Goal: Check status: Check status

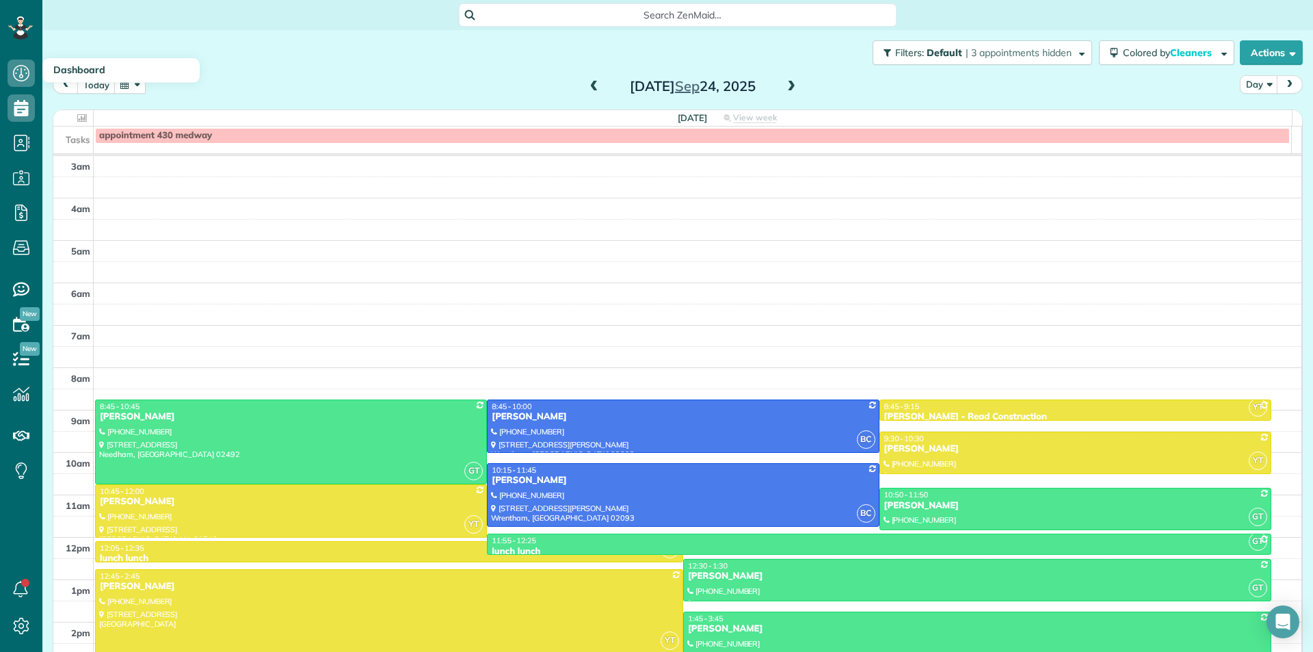
scroll to position [135, 0]
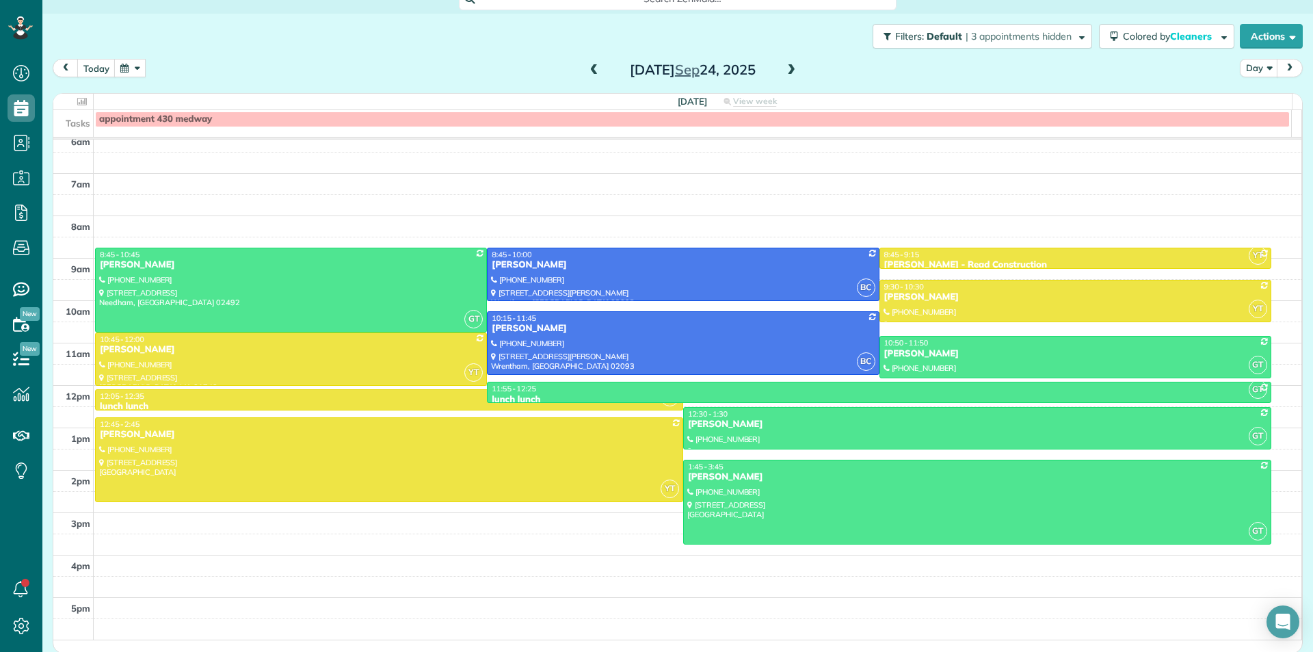
click at [133, 70] on button "button" at bounding box center [129, 68] width 31 height 18
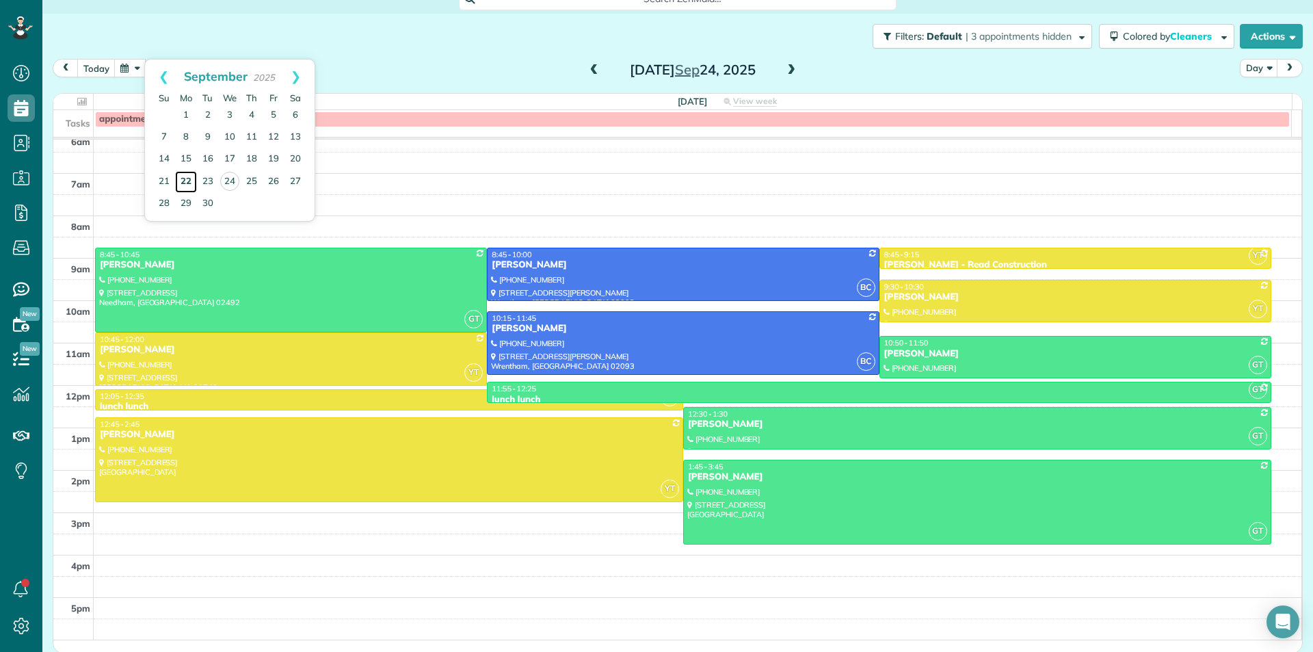
click at [184, 183] on link "22" at bounding box center [186, 182] width 22 height 22
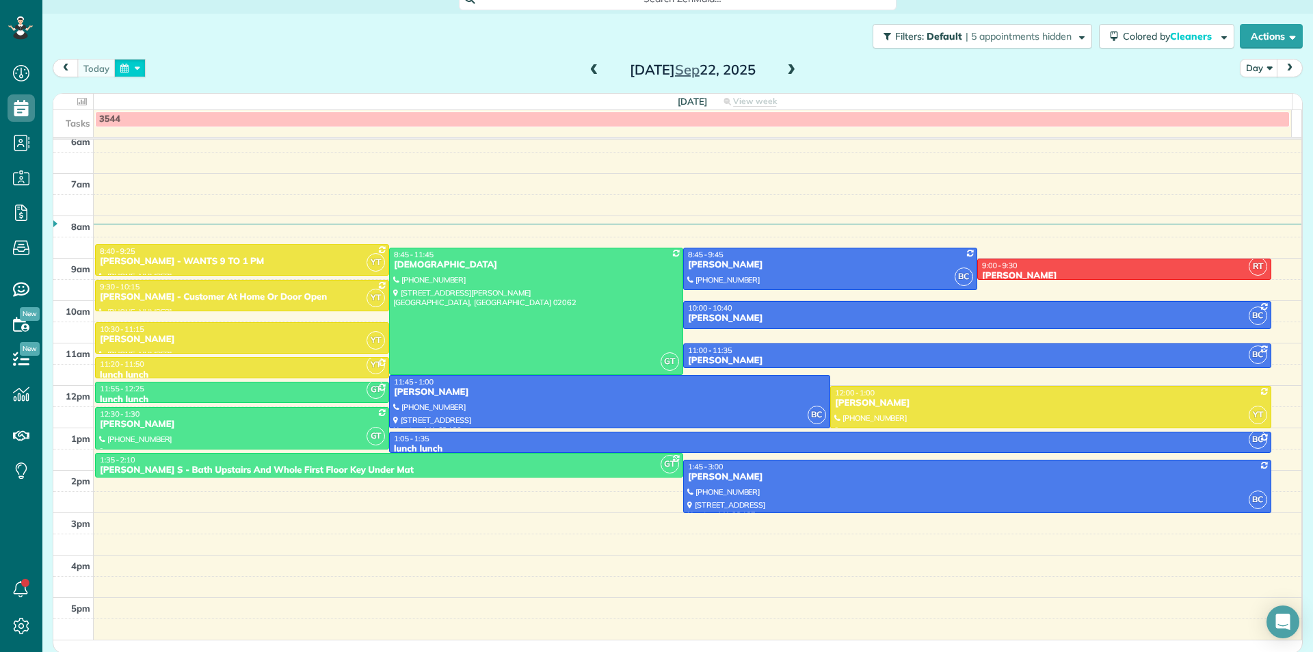
click at [122, 65] on button "button" at bounding box center [129, 68] width 31 height 18
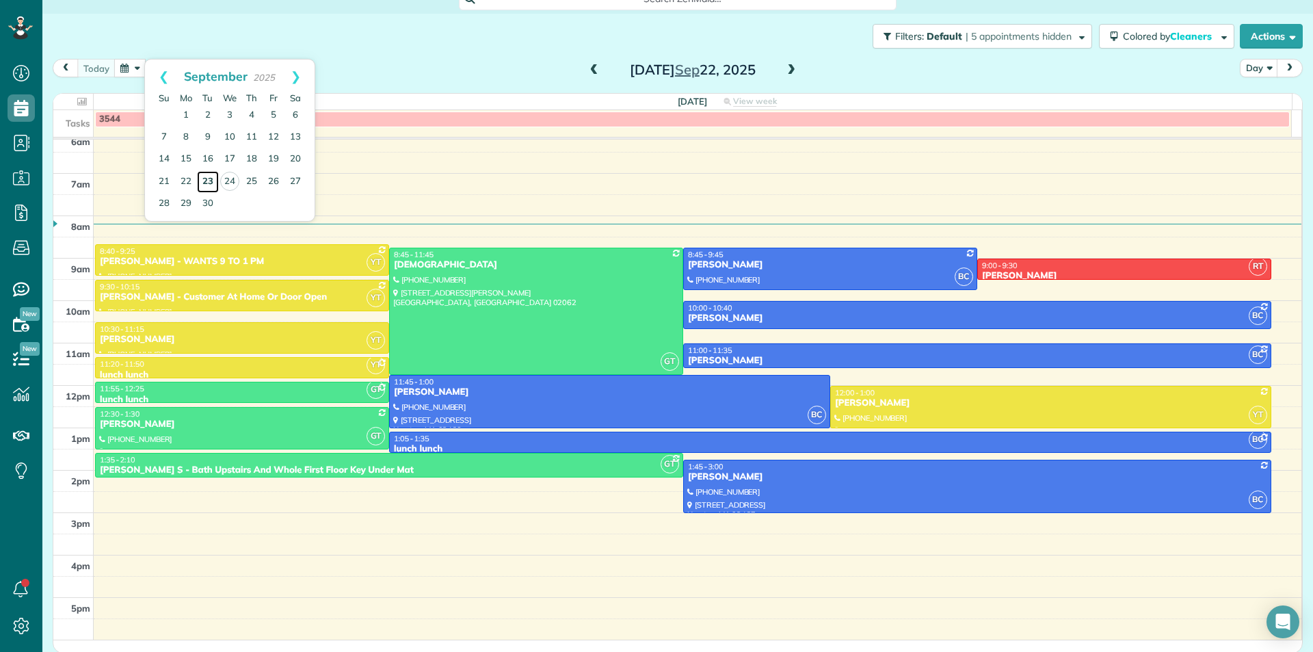
click at [213, 183] on link "23" at bounding box center [208, 182] width 22 height 22
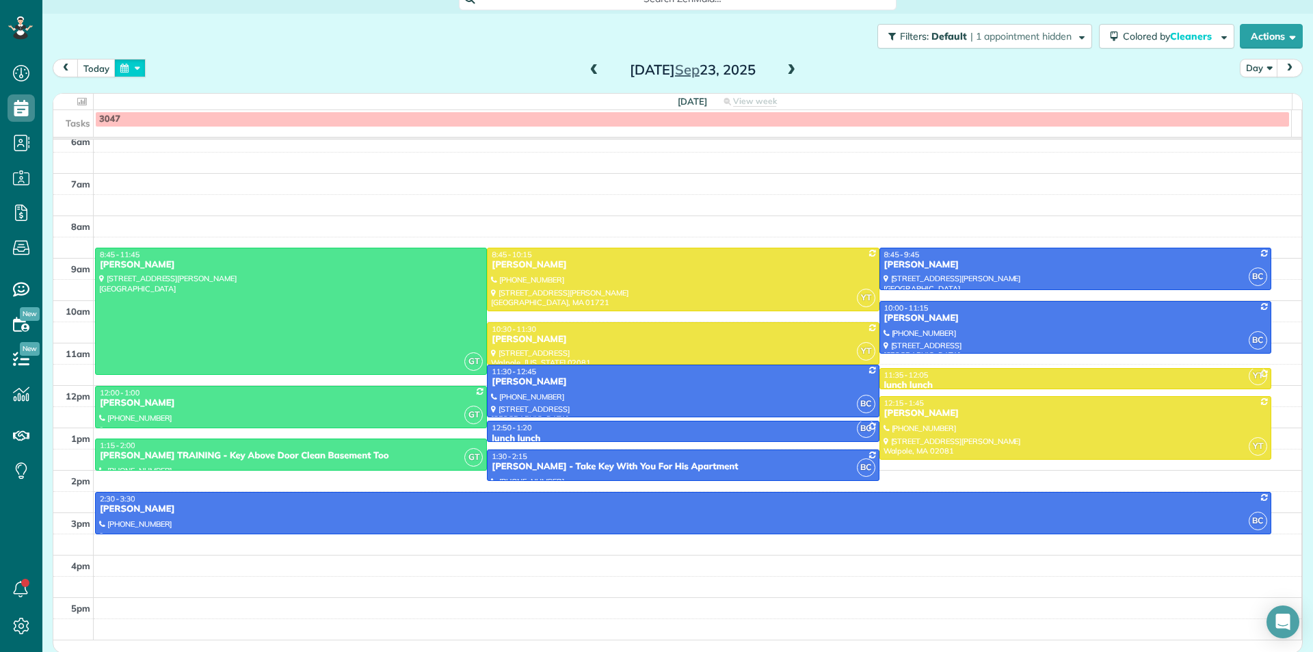
click at [126, 72] on button "button" at bounding box center [129, 68] width 31 height 18
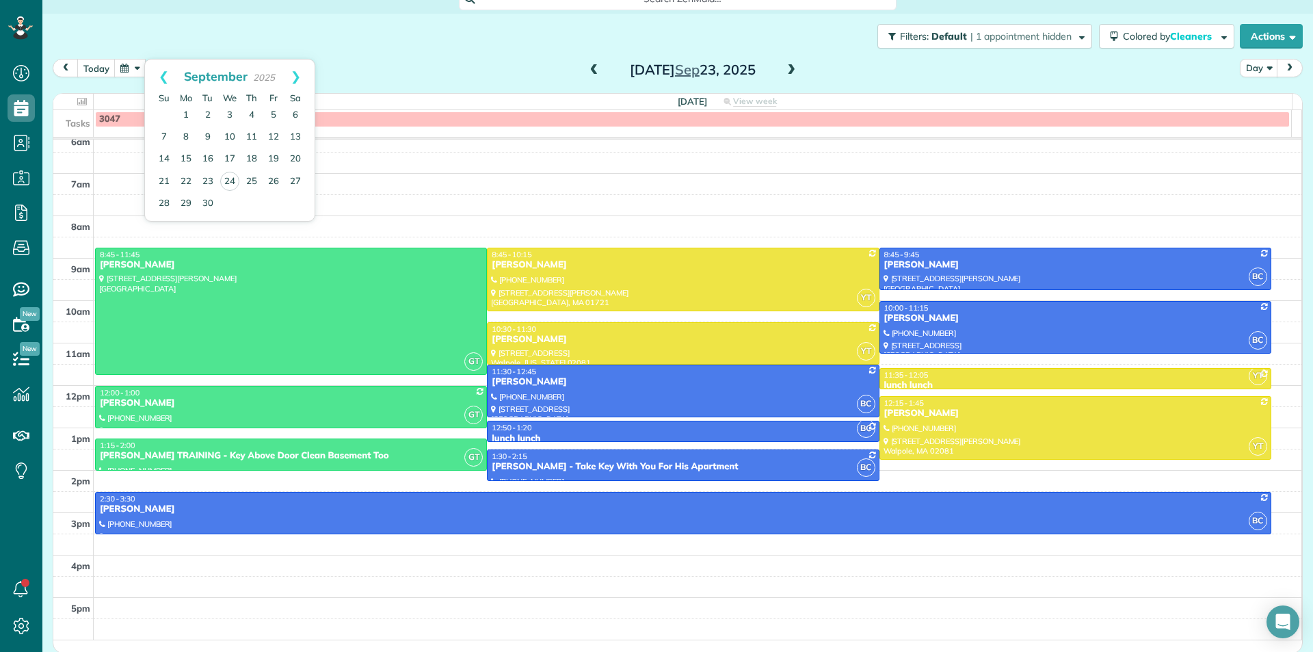
click at [325, 64] on div "[DATE] Day [DATE]" at bounding box center [678, 71] width 1250 height 25
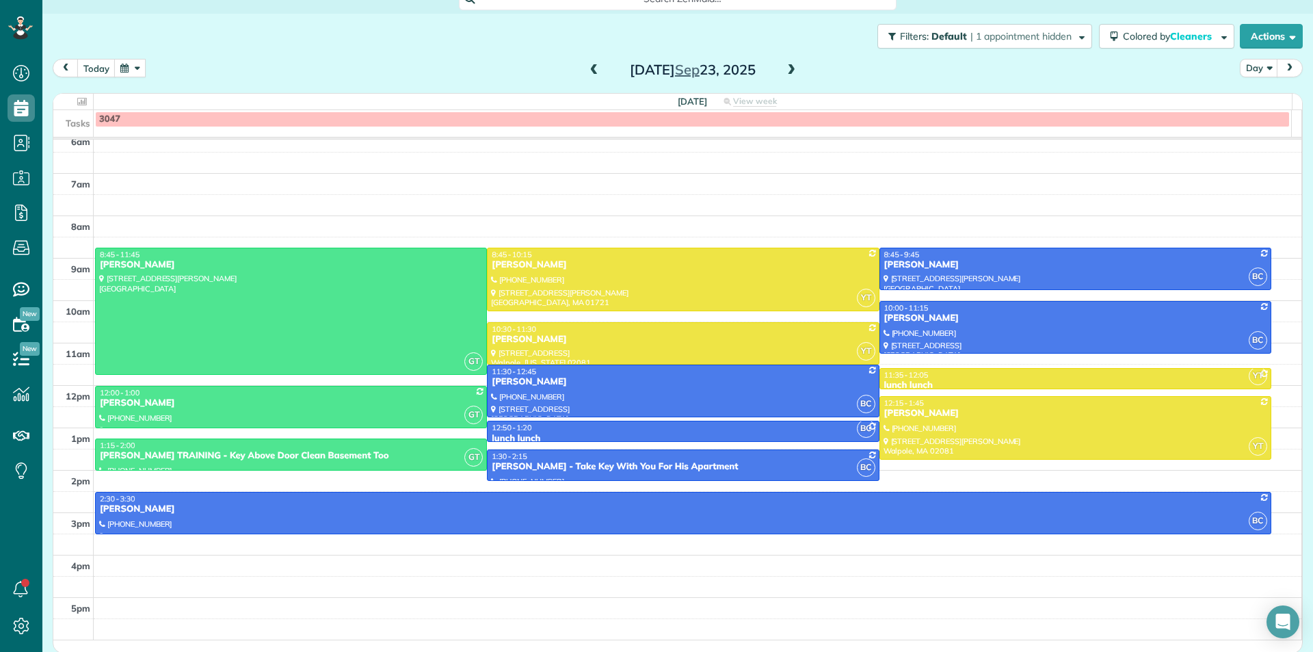
click at [133, 67] on button "button" at bounding box center [129, 68] width 31 height 18
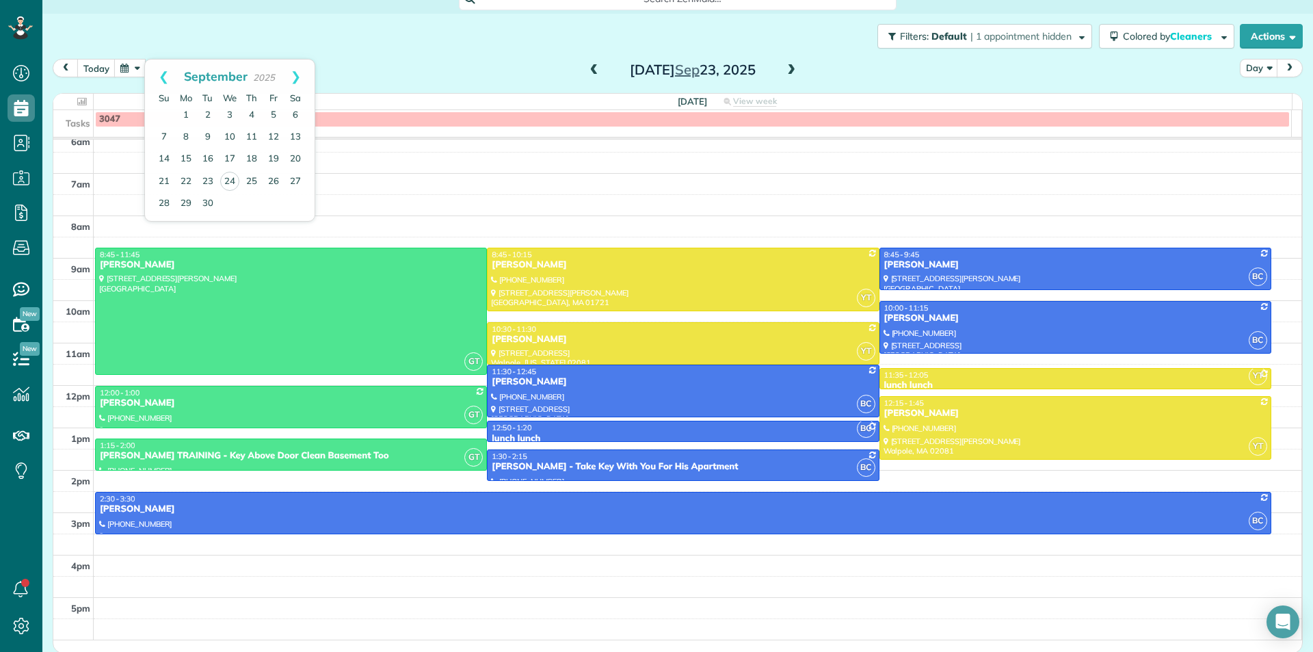
click at [239, 40] on div "Filters: Default | 1 appointment hidden Colored by Cleaners Color by Cleaner Co…" at bounding box center [677, 36] width 1270 height 45
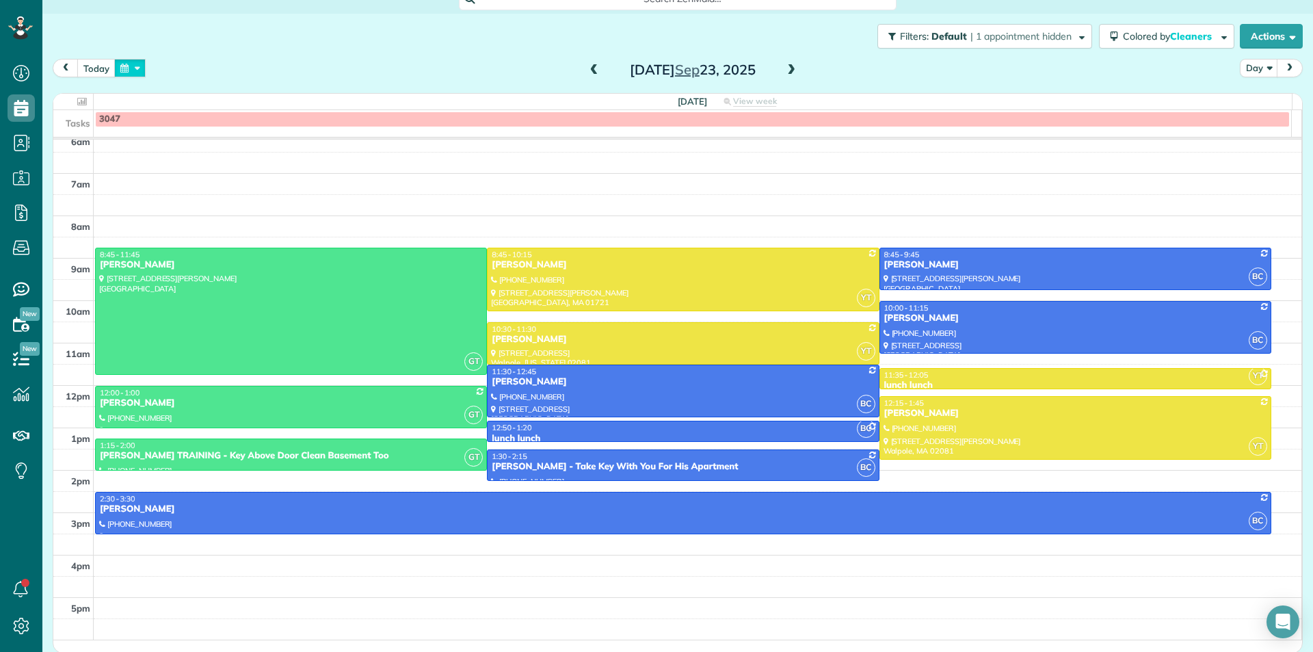
click at [132, 66] on button "button" at bounding box center [129, 68] width 31 height 18
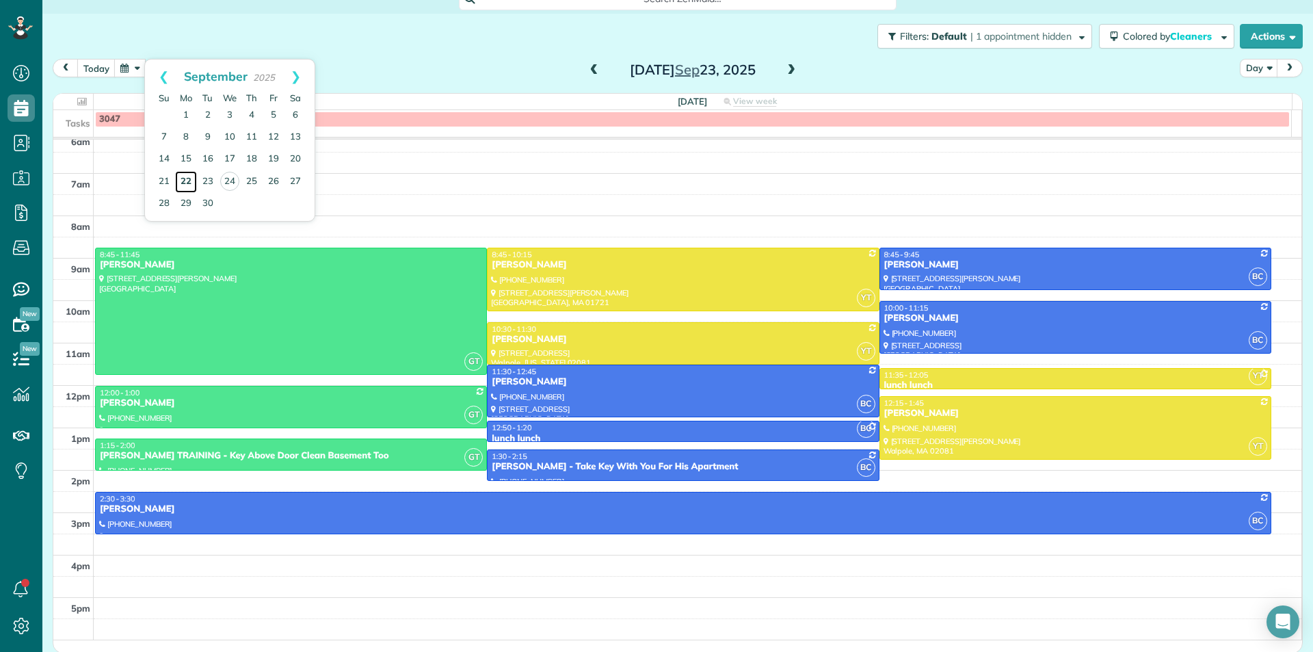
click at [178, 181] on link "22" at bounding box center [186, 182] width 22 height 22
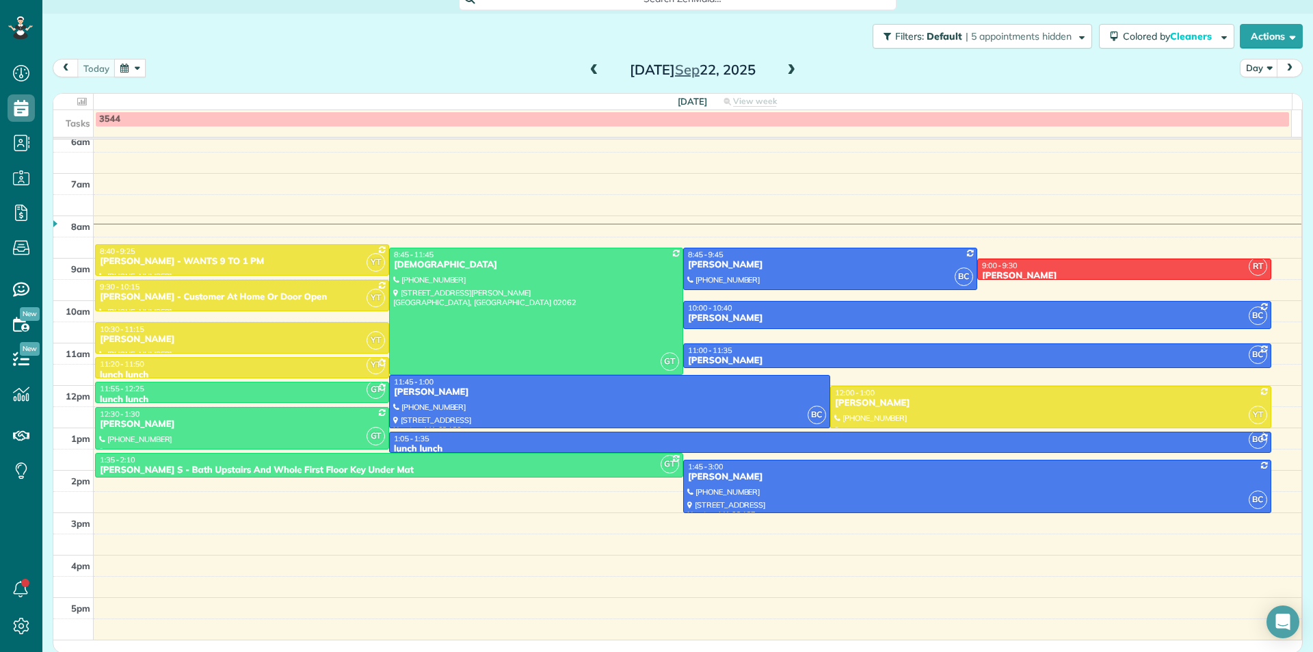
click at [788, 72] on span at bounding box center [791, 70] width 15 height 12
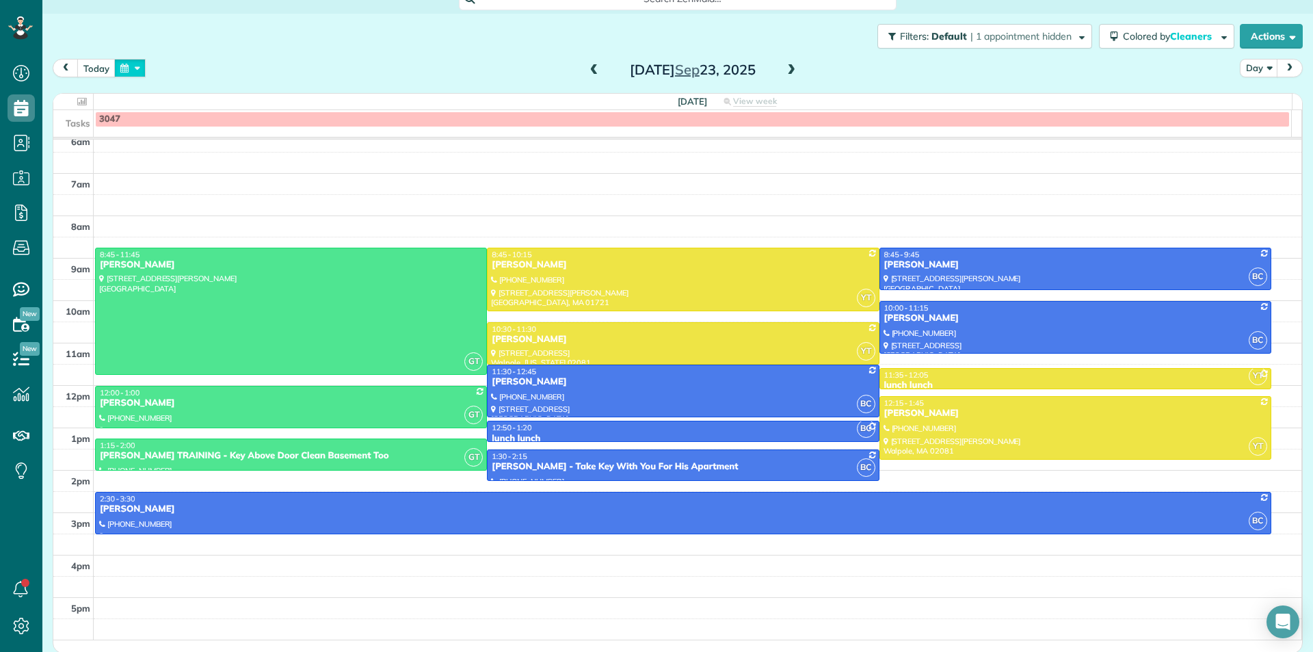
click at [129, 67] on button "button" at bounding box center [129, 68] width 31 height 18
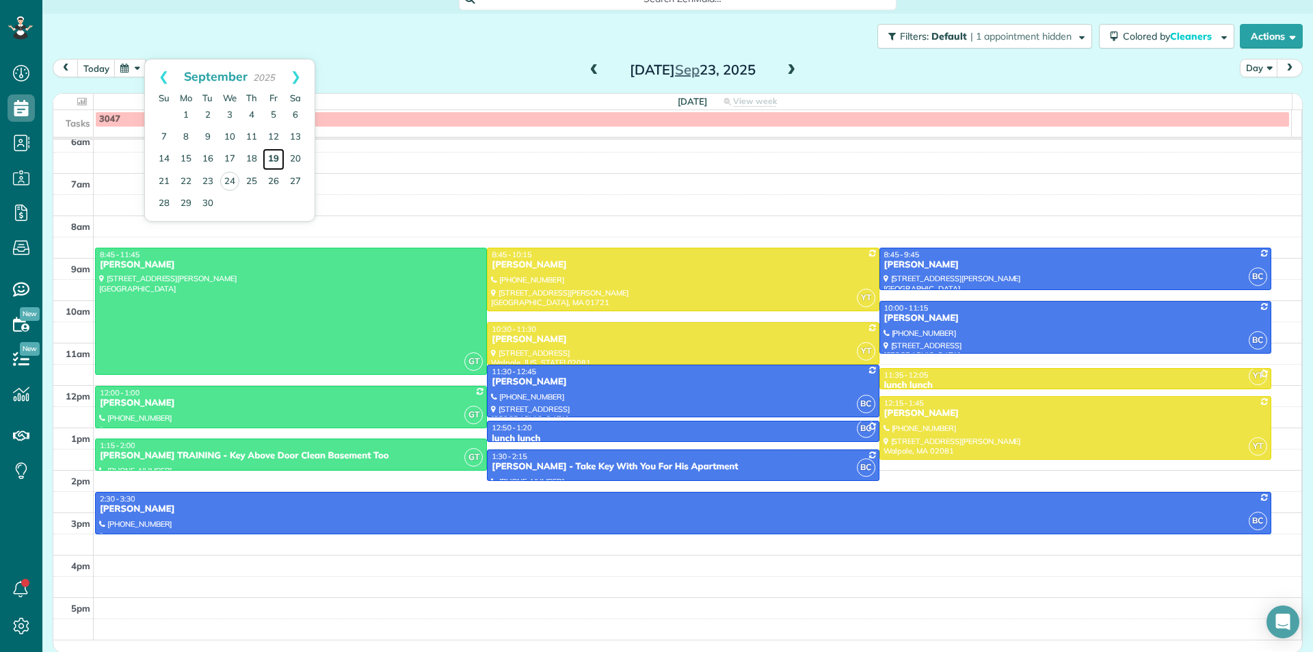
click at [279, 161] on link "19" at bounding box center [274, 159] width 22 height 22
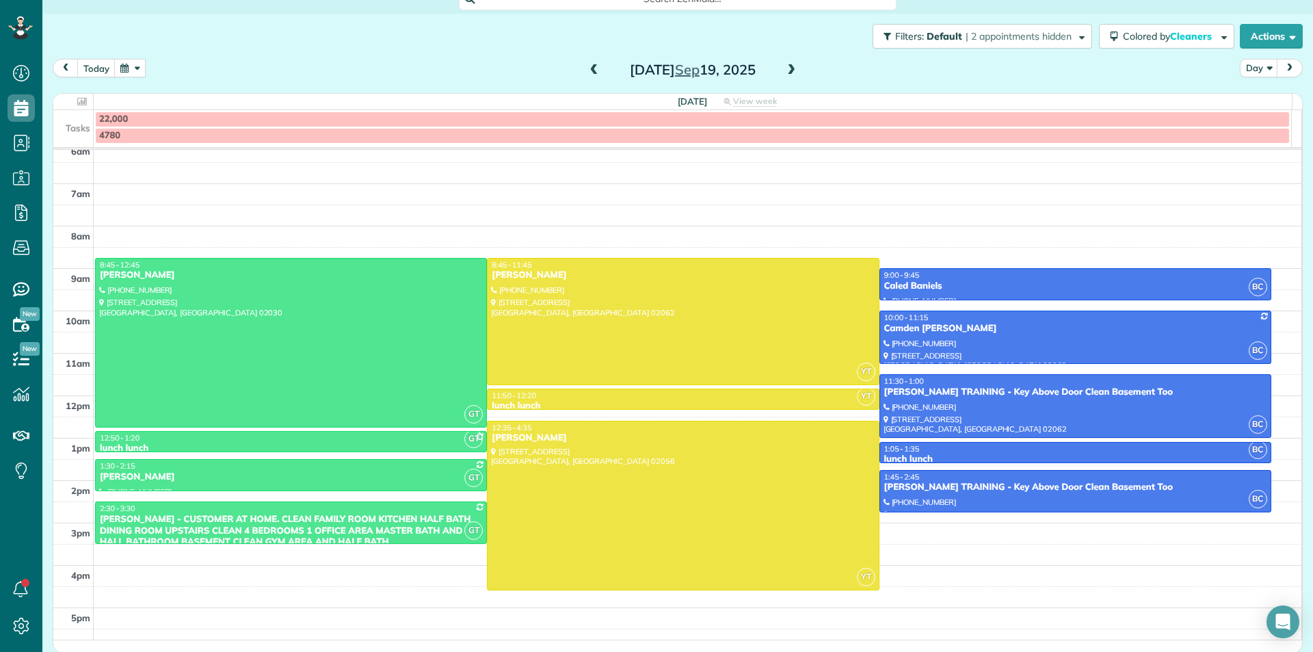
click at [587, 70] on span at bounding box center [594, 70] width 15 height 12
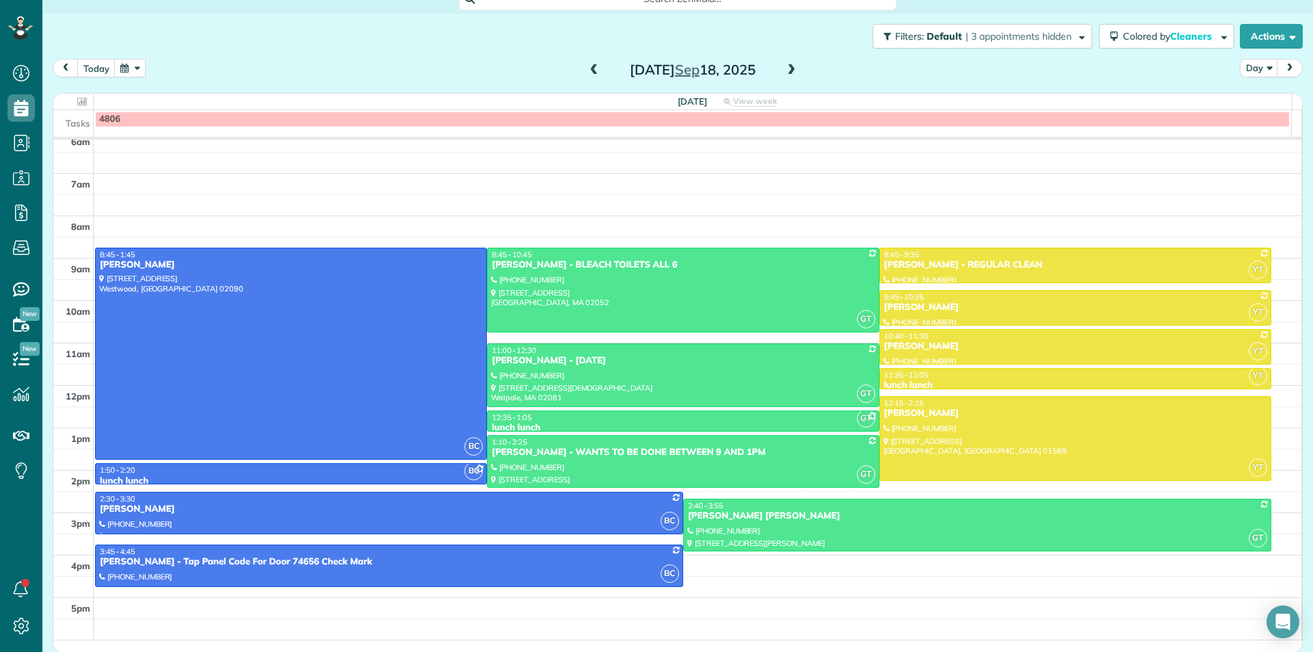
click at [787, 77] on span at bounding box center [791, 70] width 15 height 21
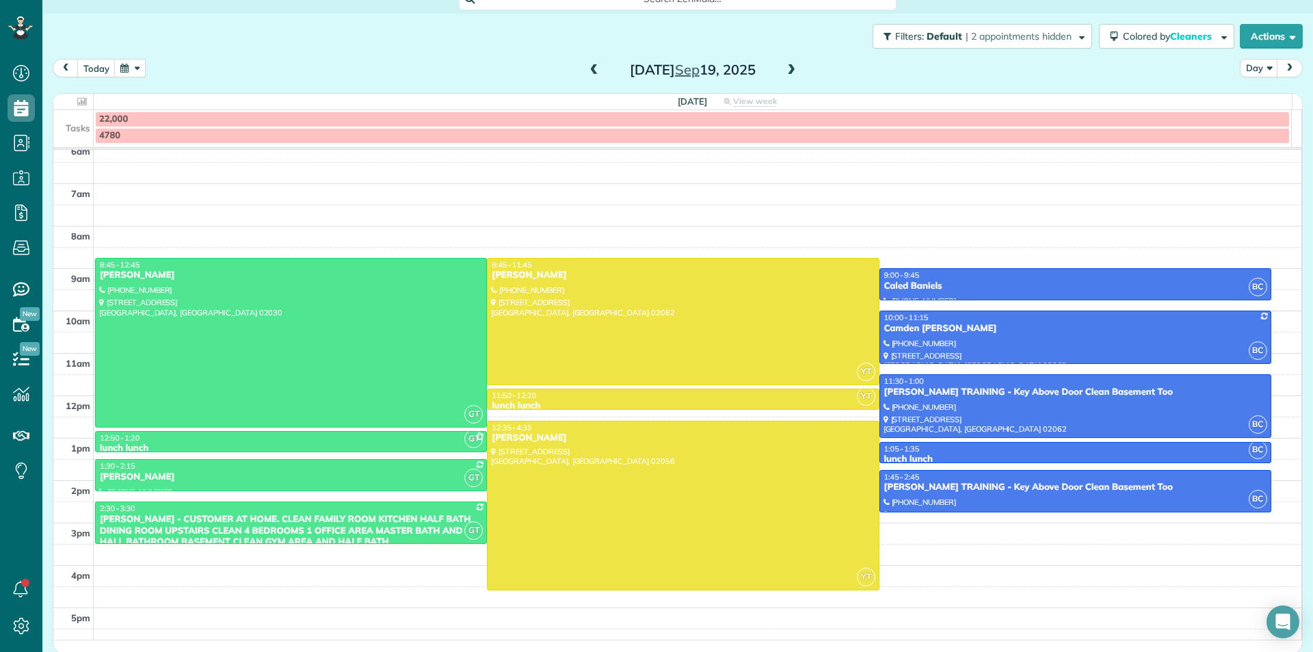
click at [592, 72] on span at bounding box center [594, 70] width 15 height 12
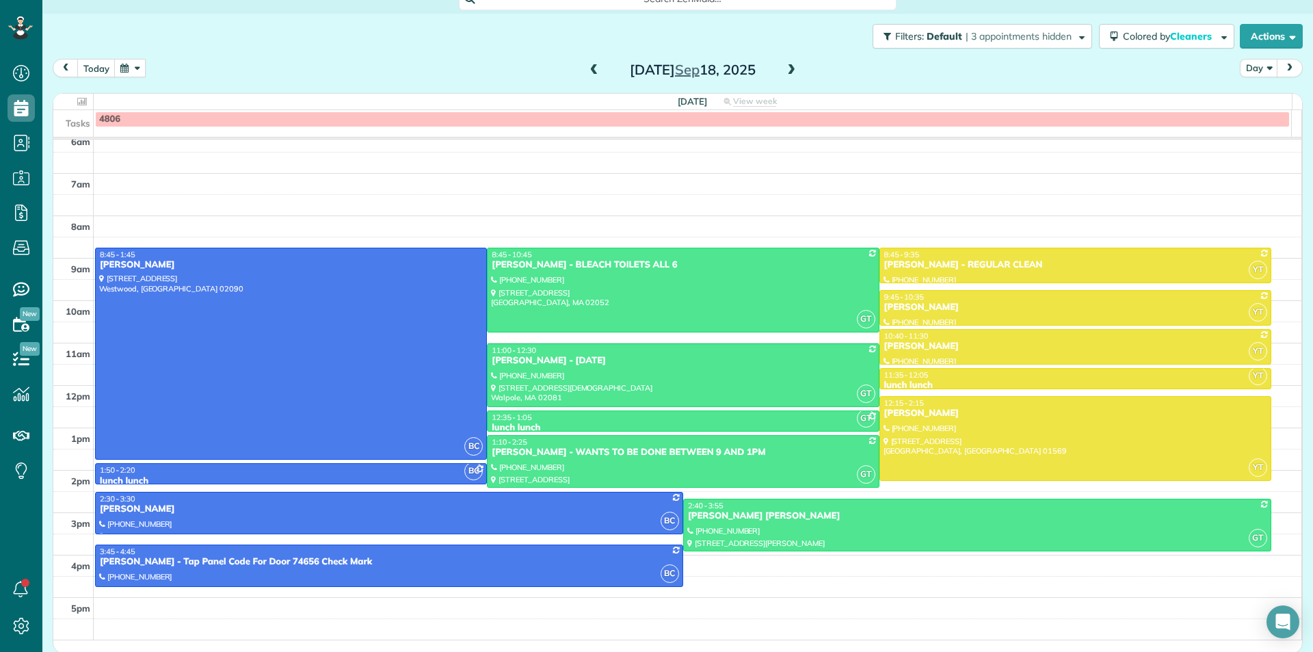
click at [588, 70] on span at bounding box center [594, 70] width 15 height 12
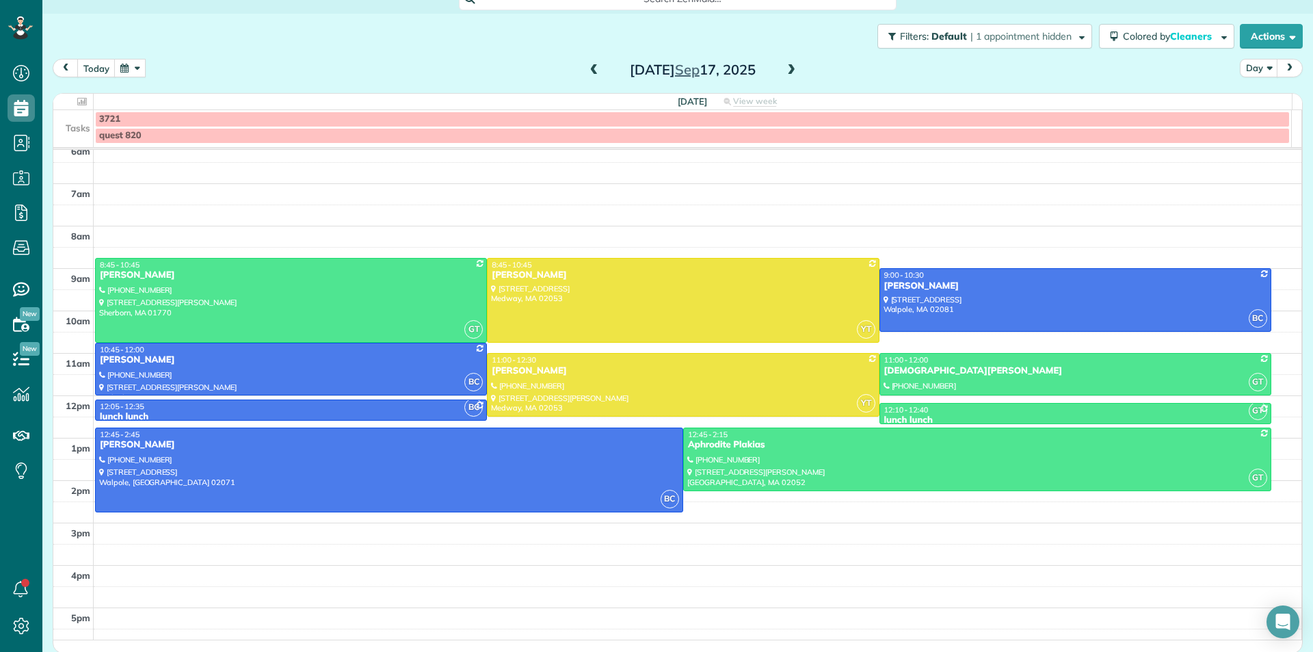
click at [590, 74] on span at bounding box center [594, 70] width 15 height 12
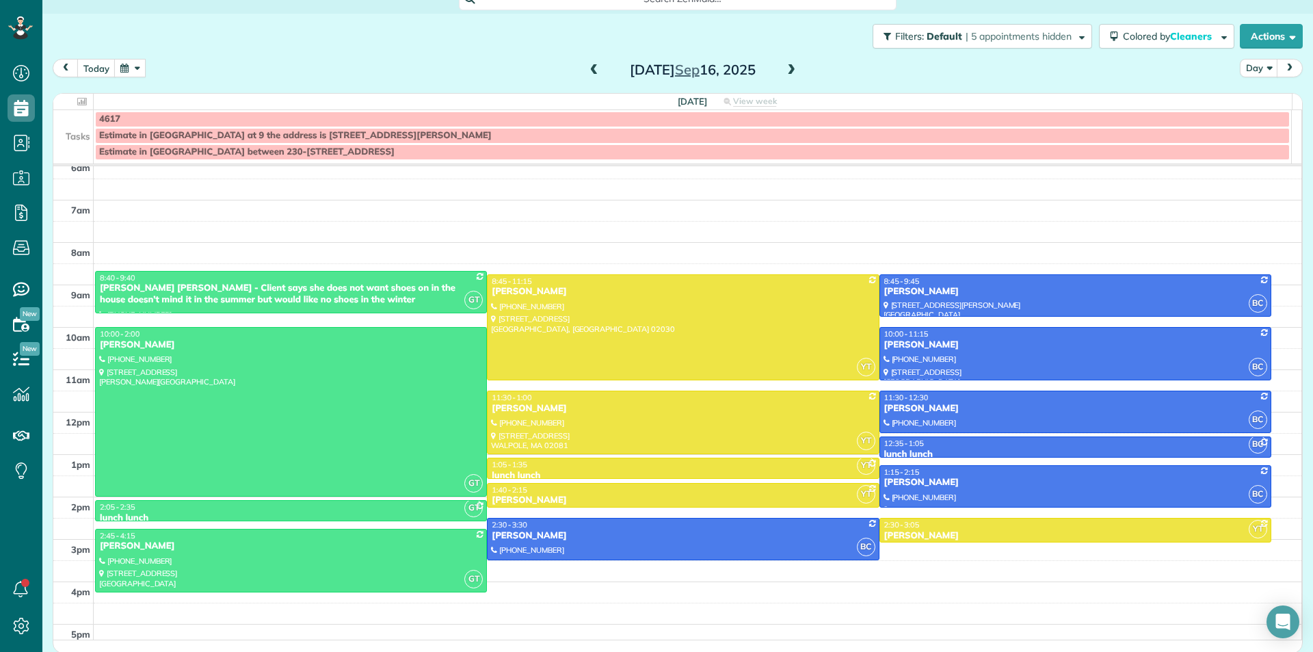
click at [784, 76] on span at bounding box center [791, 70] width 15 height 21
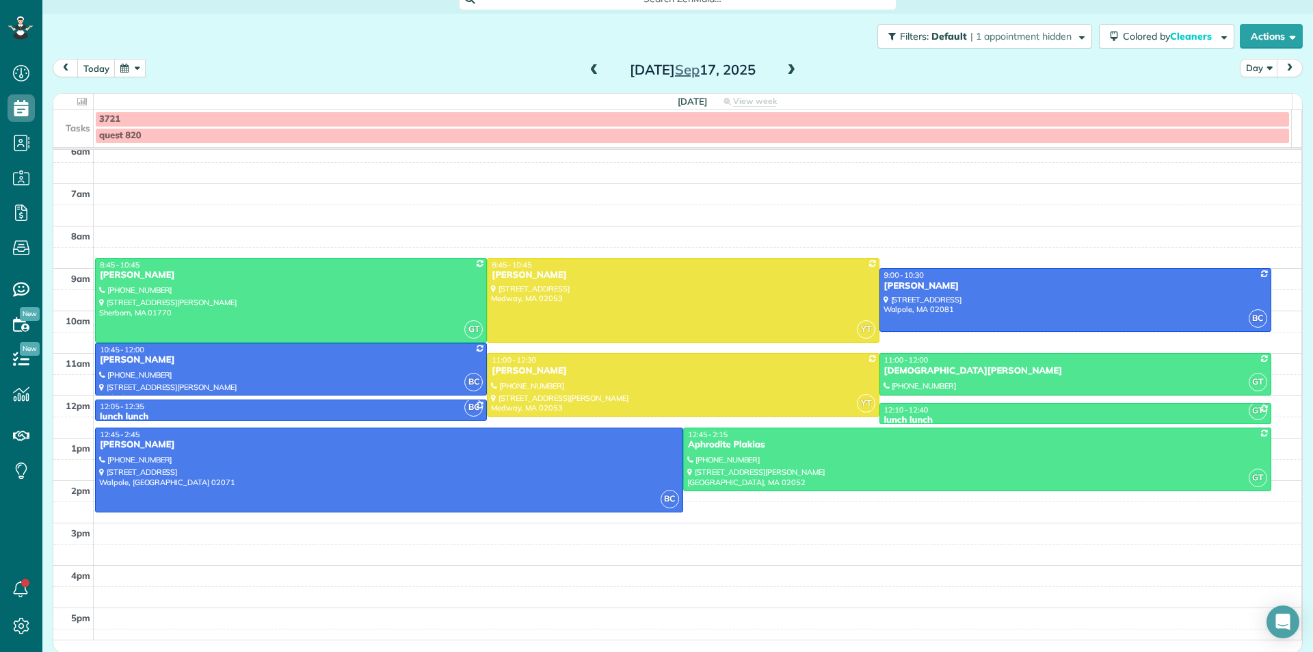
click at [591, 75] on span at bounding box center [594, 70] width 15 height 12
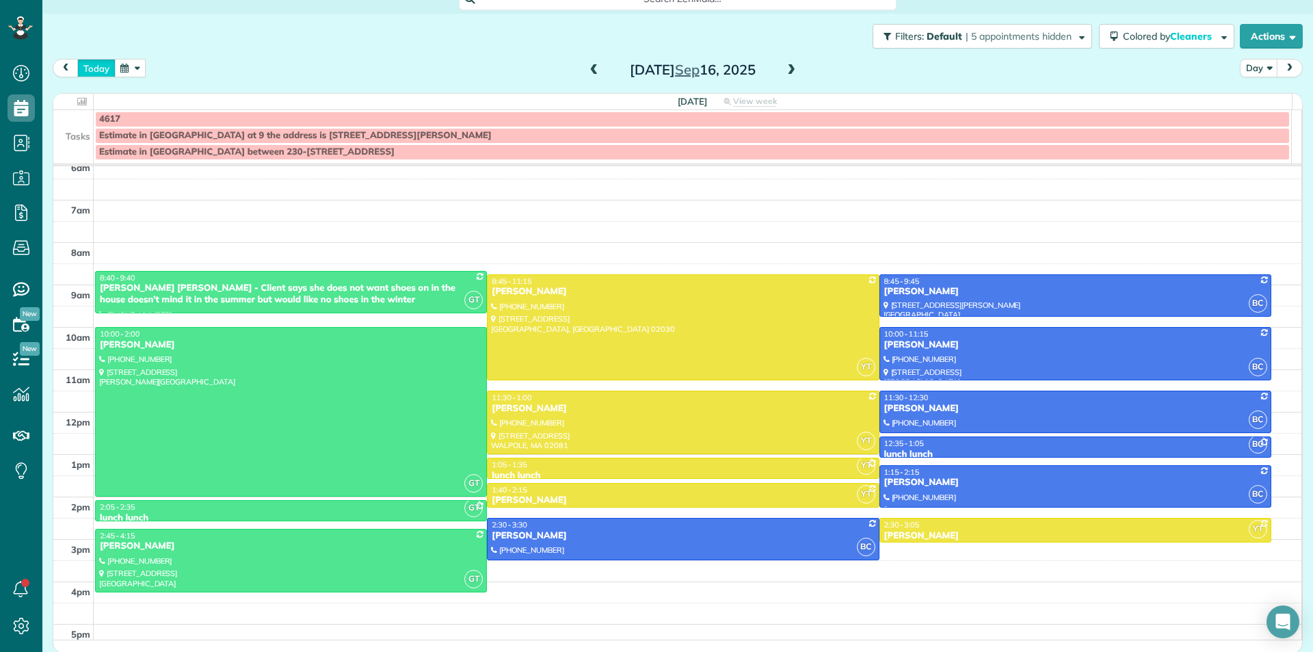
click at [98, 68] on button "today" at bounding box center [96, 68] width 38 height 18
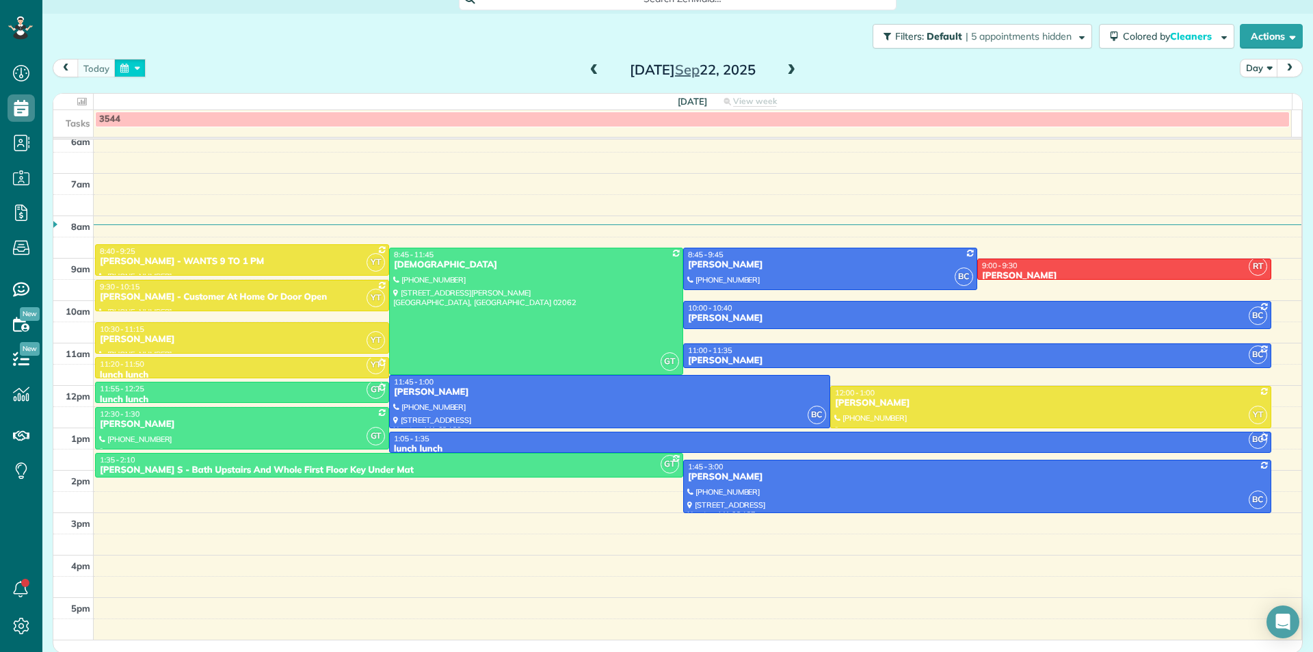
click at [119, 67] on button "button" at bounding box center [129, 68] width 31 height 18
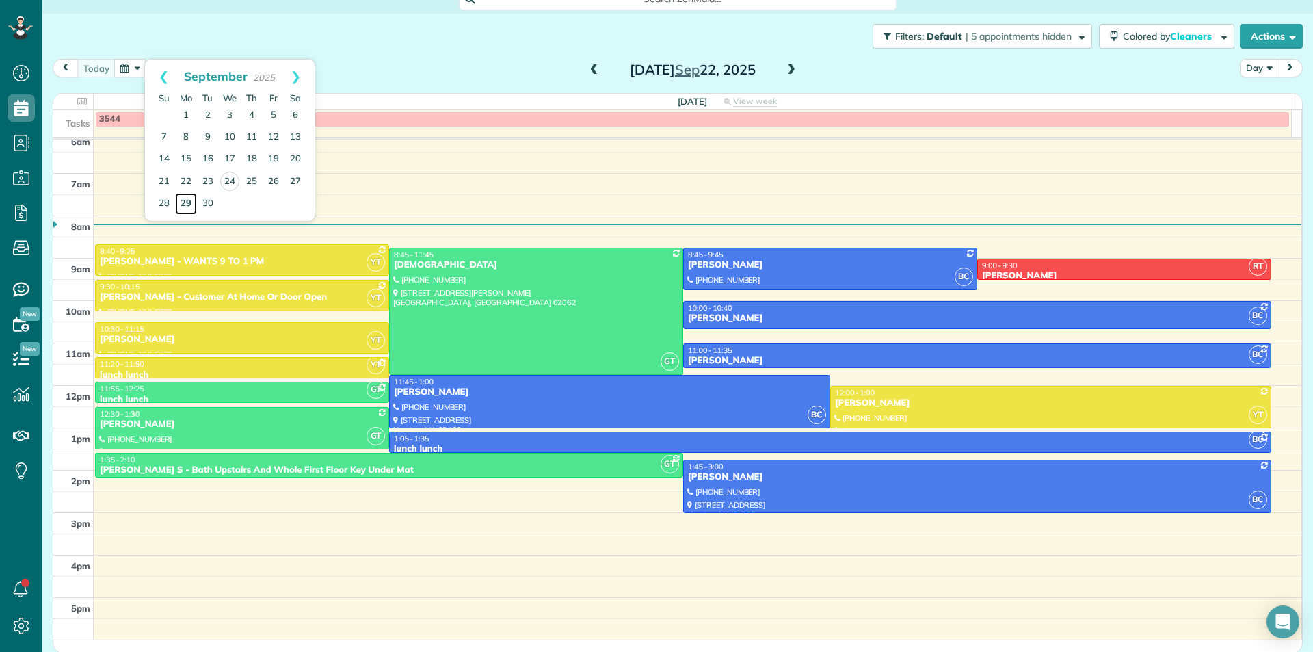
click at [188, 206] on link "29" at bounding box center [186, 204] width 22 height 22
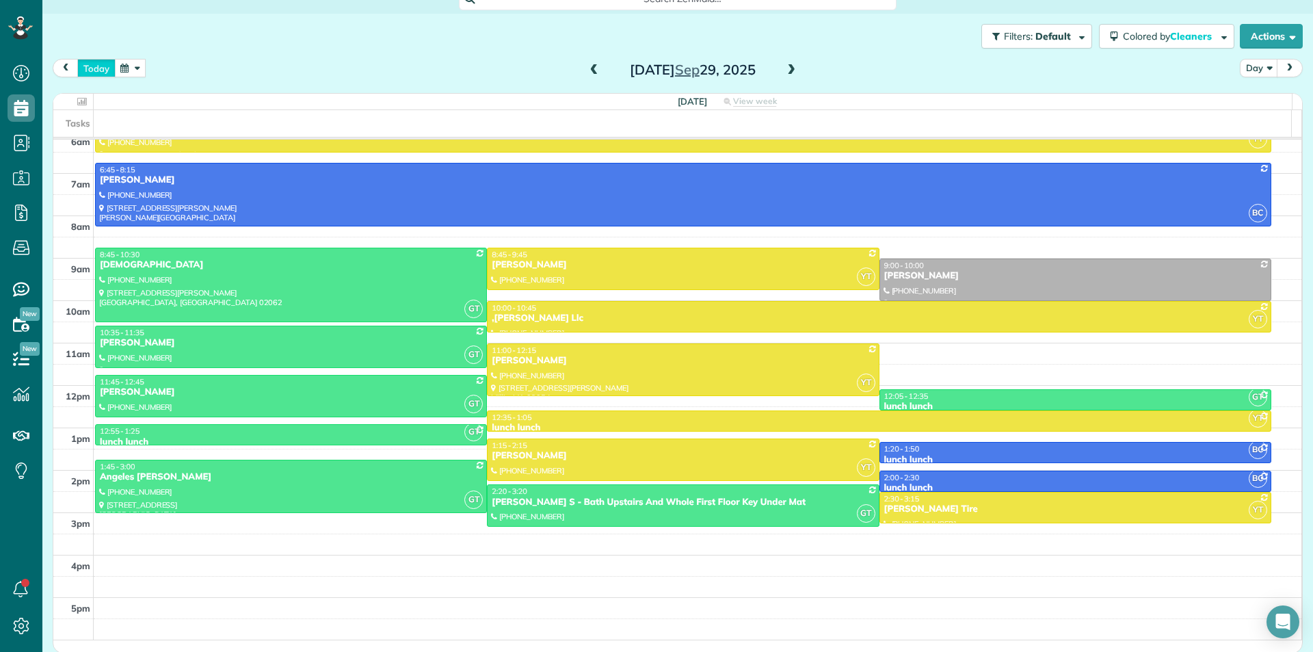
click at [95, 70] on button "today" at bounding box center [96, 68] width 38 height 18
